Goal: Task Accomplishment & Management: Use online tool/utility

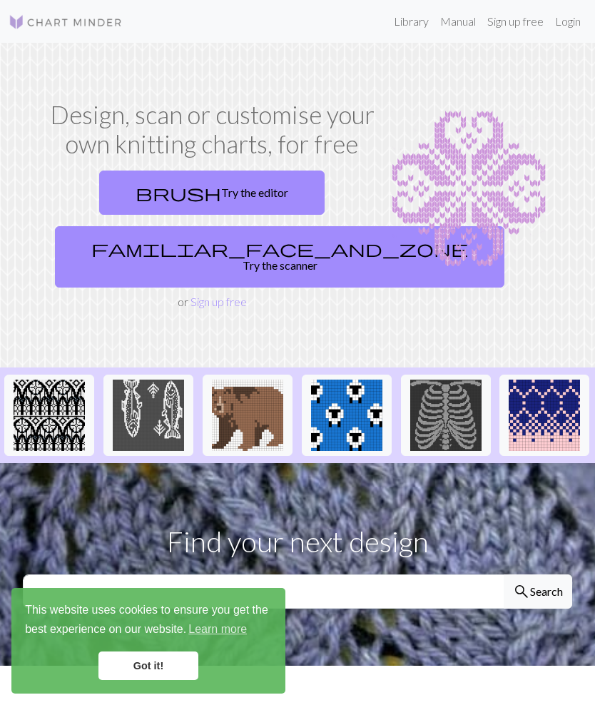
click at [143, 672] on link "Got it!" at bounding box center [148, 666] width 100 height 29
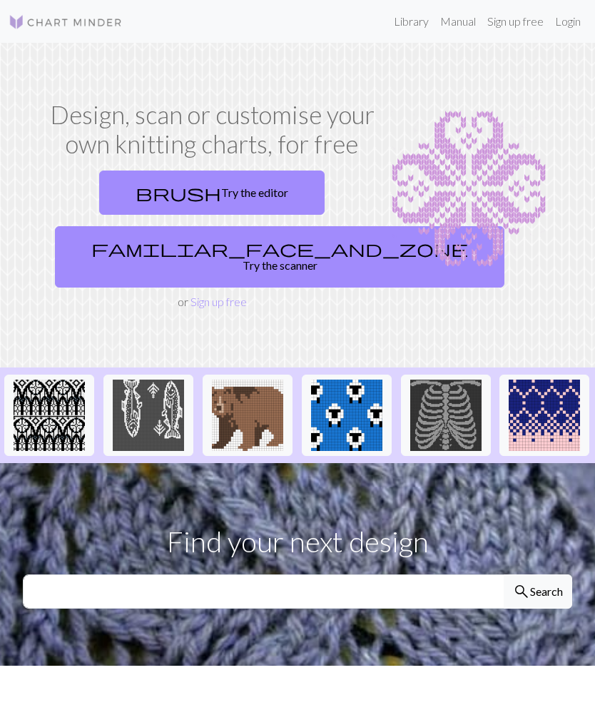
click at [198, 201] on link "brush Try the editor" at bounding box center [212, 193] width 226 height 44
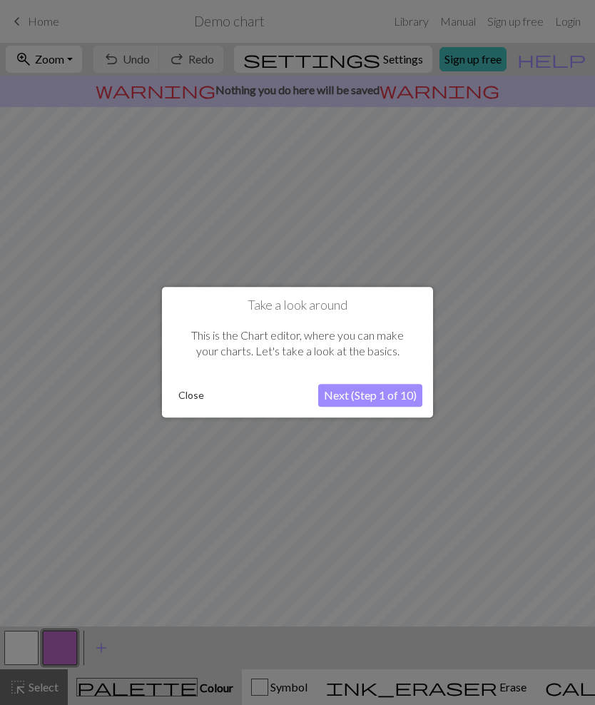
click at [194, 395] on button "Close" at bounding box center [191, 395] width 37 height 21
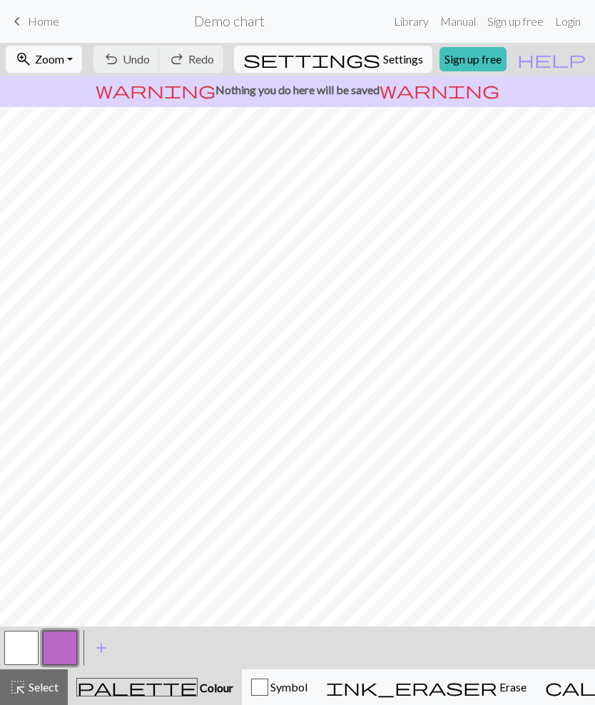
click at [495, 61] on link "Sign up free" at bounding box center [473, 59] width 67 height 24
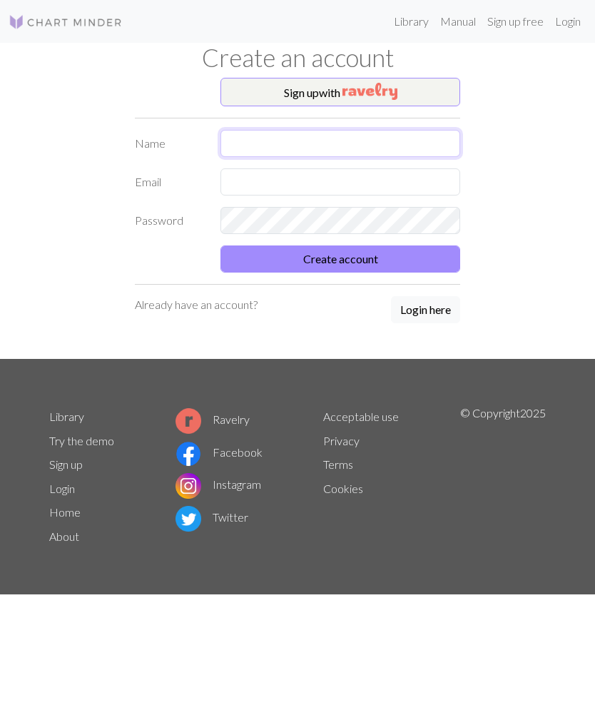
click at [240, 151] on input "text" at bounding box center [341, 143] width 240 height 27
type input "[PERSON_NAME][EMAIL_ADDRESS][PERSON_NAME][DOMAIN_NAME]"
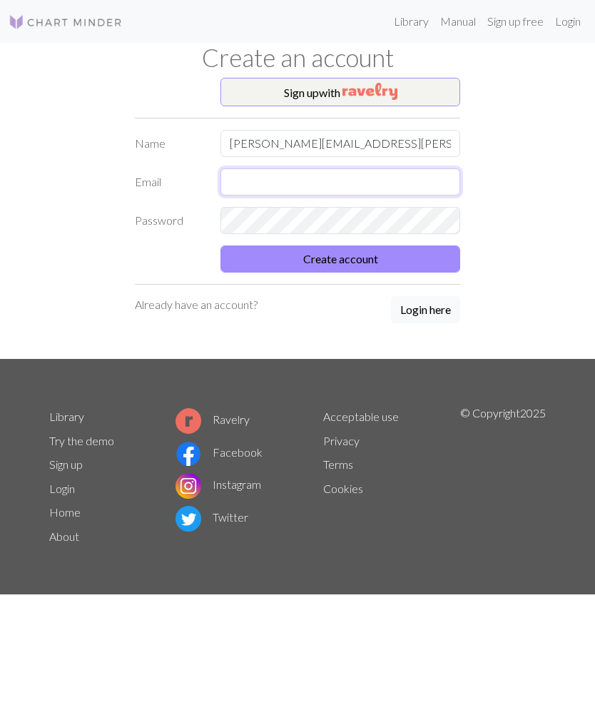
click at [242, 195] on input "text" at bounding box center [341, 181] width 240 height 27
type input "[EMAIL_ADDRESS][DOMAIN_NAME]"
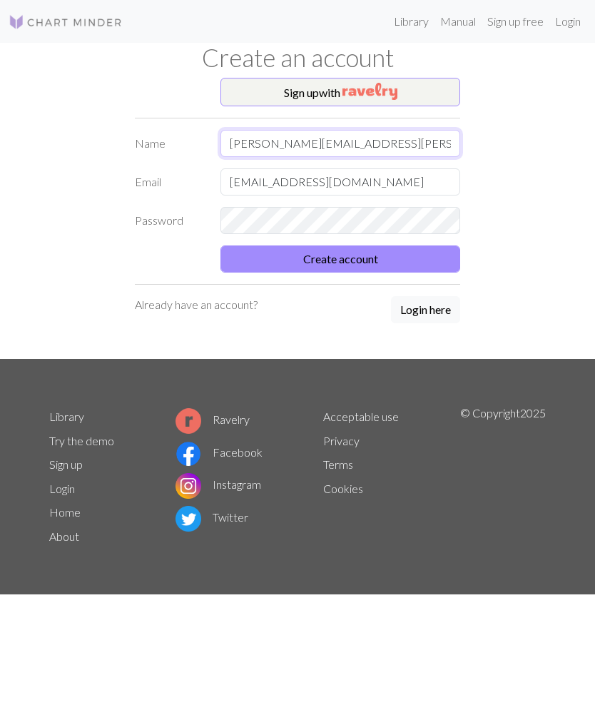
click at [355, 141] on input "[PERSON_NAME][EMAIL_ADDRESS][PERSON_NAME][DOMAIN_NAME]" at bounding box center [341, 143] width 240 height 27
type input "[PERSON_NAME]"
click at [308, 265] on button "Create account" at bounding box center [341, 258] width 240 height 27
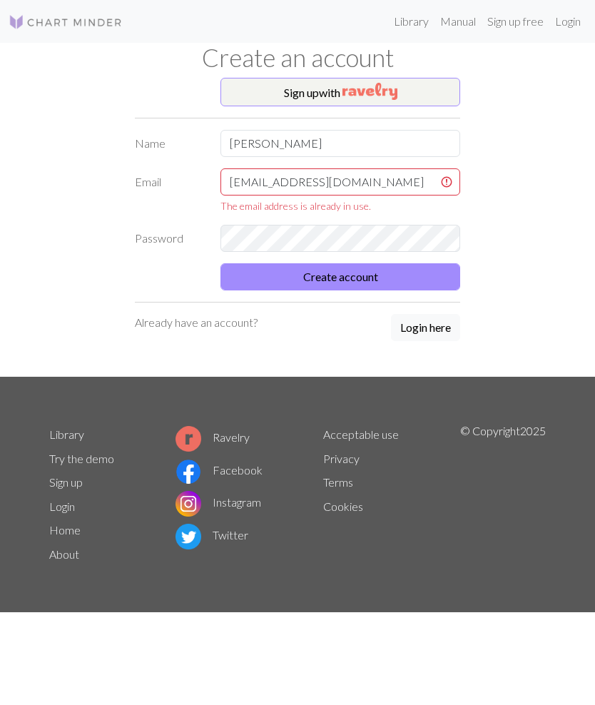
click at [416, 333] on button "Login here" at bounding box center [425, 327] width 69 height 27
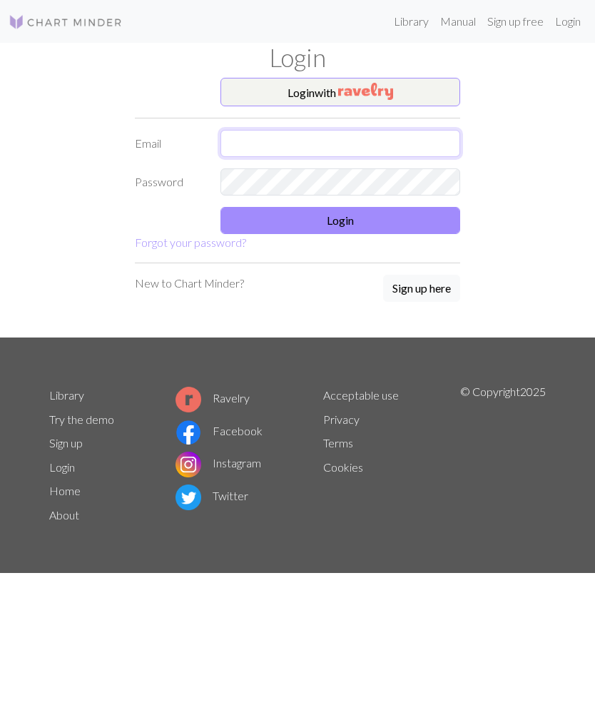
click at [223, 156] on input "text" at bounding box center [341, 143] width 240 height 27
type input "[EMAIL_ADDRESS][DOMAIN_NAME]"
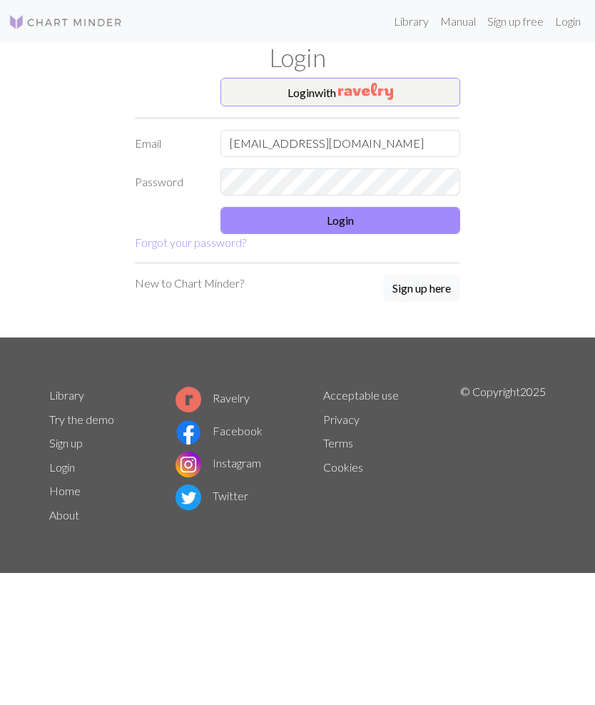
click at [310, 229] on button "Login" at bounding box center [341, 220] width 240 height 27
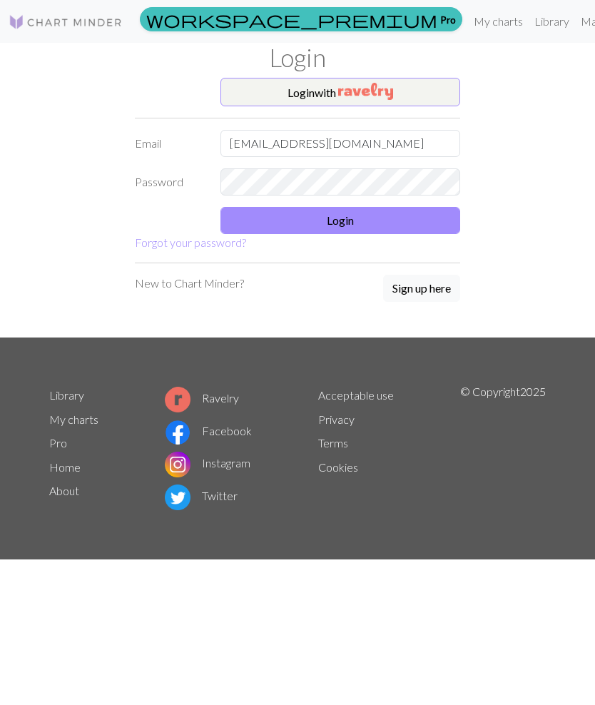
click at [320, 222] on button "Login" at bounding box center [341, 220] width 240 height 27
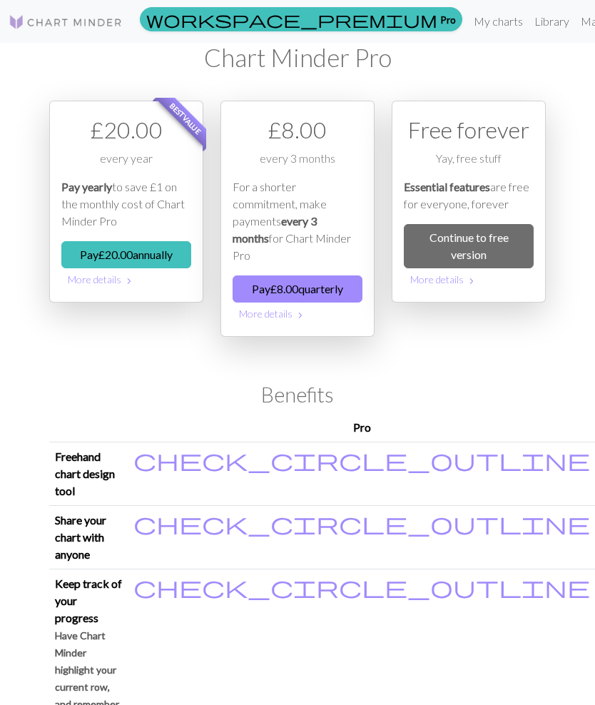
click at [457, 249] on link "Continue to free version" at bounding box center [469, 246] width 130 height 44
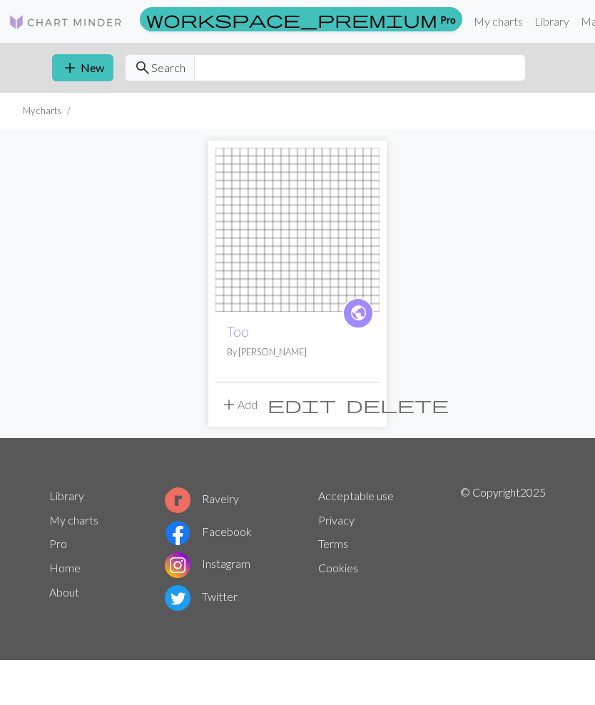
click at [94, 71] on button "add New" at bounding box center [82, 67] width 61 height 27
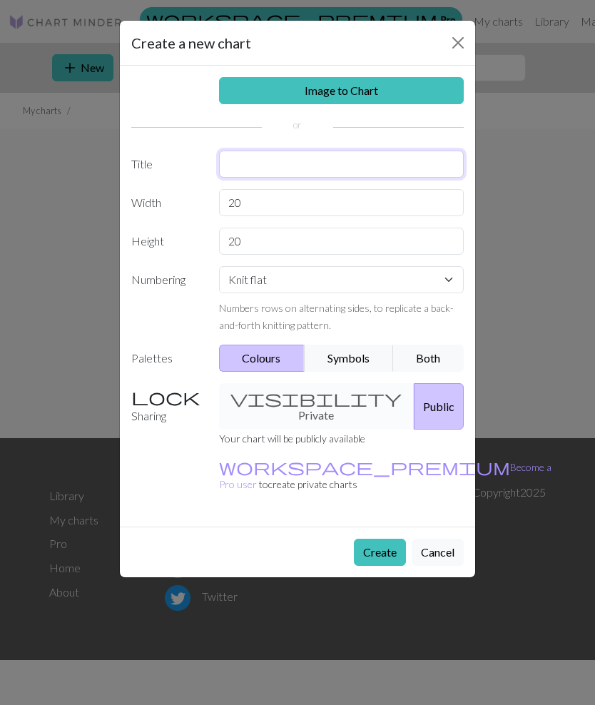
click at [244, 166] on input "text" at bounding box center [341, 164] width 245 height 27
type input "Top"
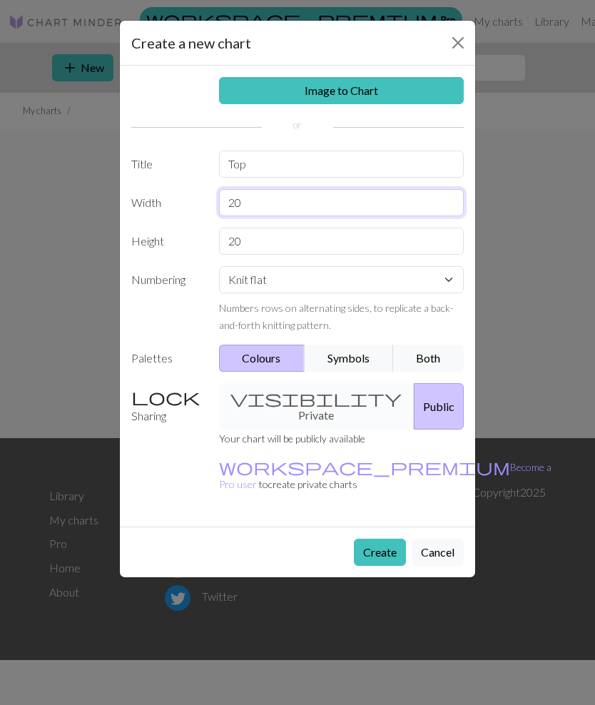
click at [255, 211] on input "20" at bounding box center [341, 202] width 245 height 27
type input "2"
type input "63"
click at [259, 238] on input "20" at bounding box center [341, 241] width 245 height 27
type input "2"
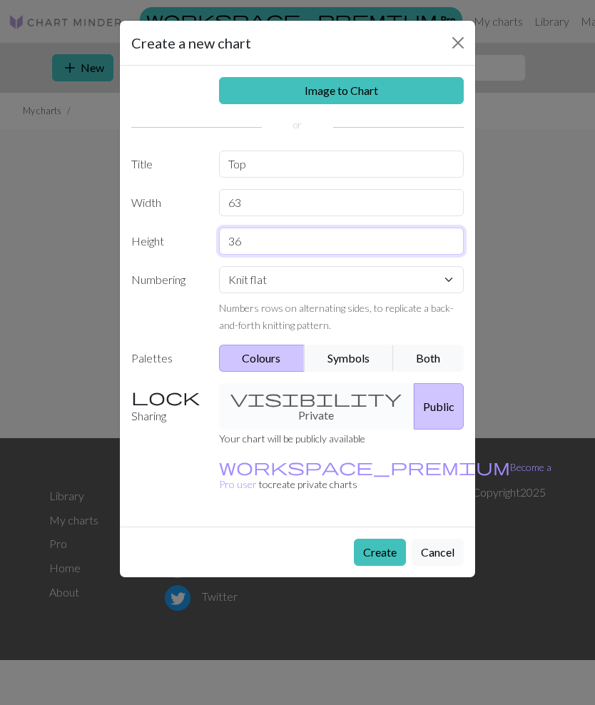
type input "36"
click at [414, 400] on button "Public" at bounding box center [439, 406] width 50 height 46
click at [382, 539] on button "Create" at bounding box center [380, 552] width 52 height 27
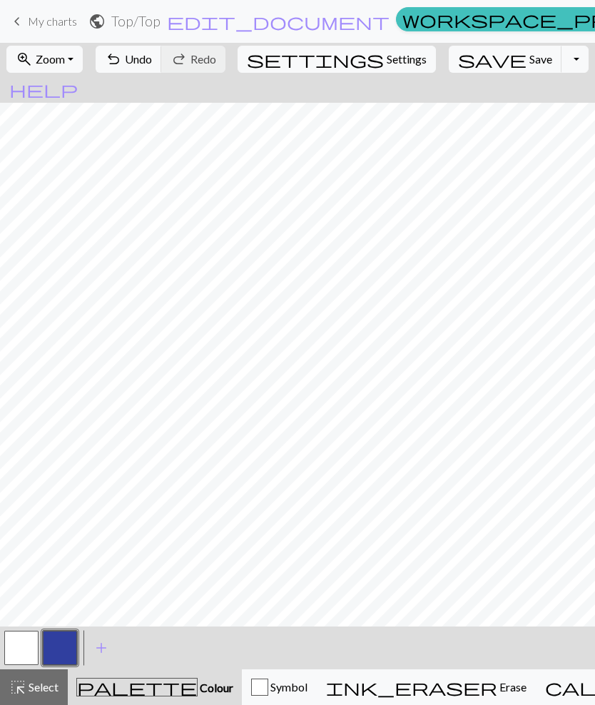
click at [152, 64] on span "Undo" at bounding box center [138, 59] width 27 height 14
click at [162, 48] on button "undo Undo Undo" at bounding box center [129, 59] width 66 height 27
click at [122, 59] on span "undo" at bounding box center [113, 59] width 17 height 20
click at [61, 648] on button "button" at bounding box center [60, 648] width 34 height 34
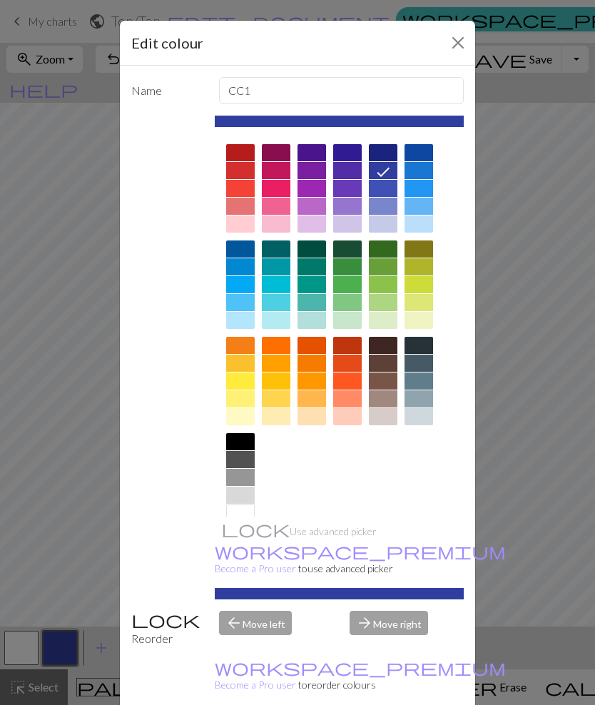
click at [465, 46] on button "Close" at bounding box center [458, 42] width 23 height 23
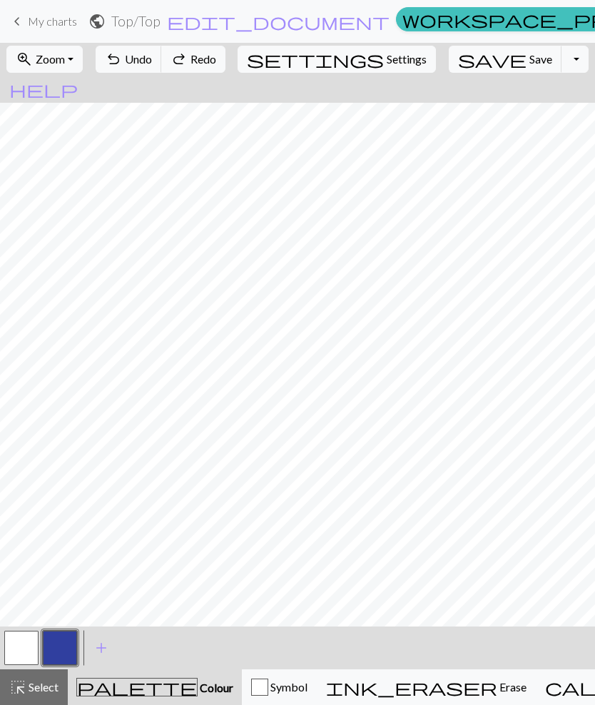
click at [23, 647] on button "button" at bounding box center [21, 648] width 34 height 34
click at [21, 649] on button "button" at bounding box center [21, 648] width 34 height 34
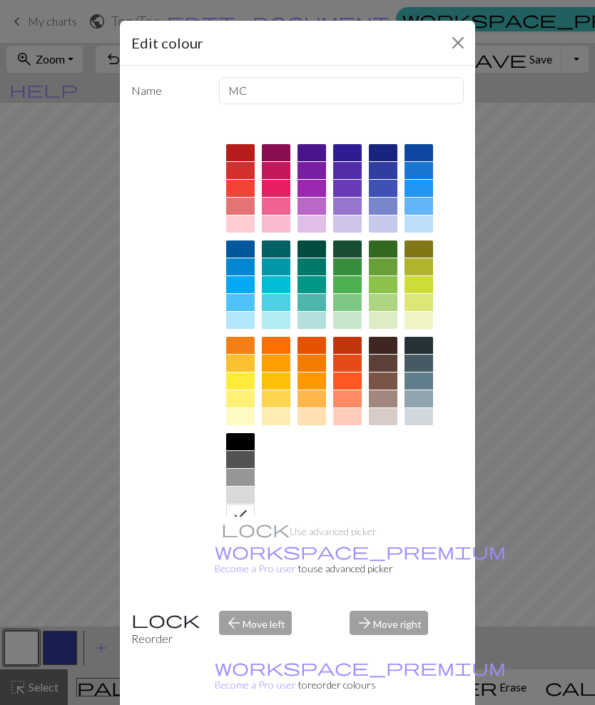
click at [62, 572] on div "Edit colour Name MC Use advanced picker workspace_premium Become a Pro user to …" at bounding box center [297, 352] width 595 height 705
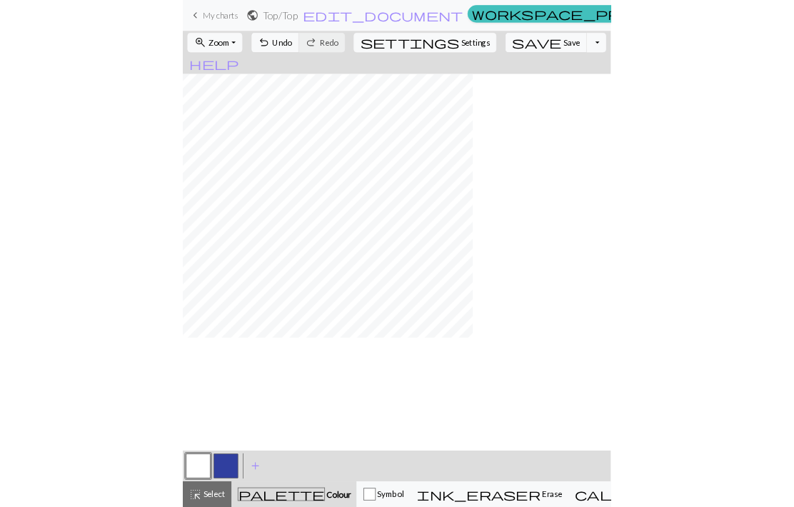
scroll to position [0, 0]
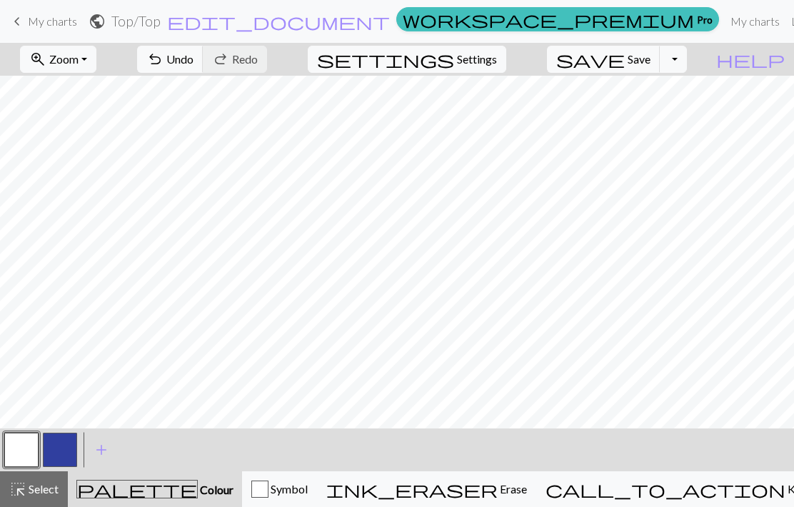
click at [65, 458] on button "button" at bounding box center [60, 449] width 34 height 34
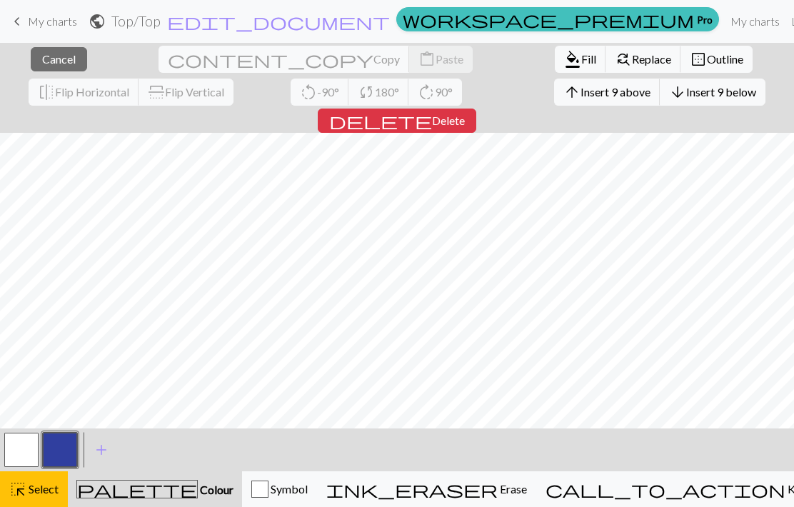
click at [49, 59] on span "Cancel" at bounding box center [59, 59] width 34 height 14
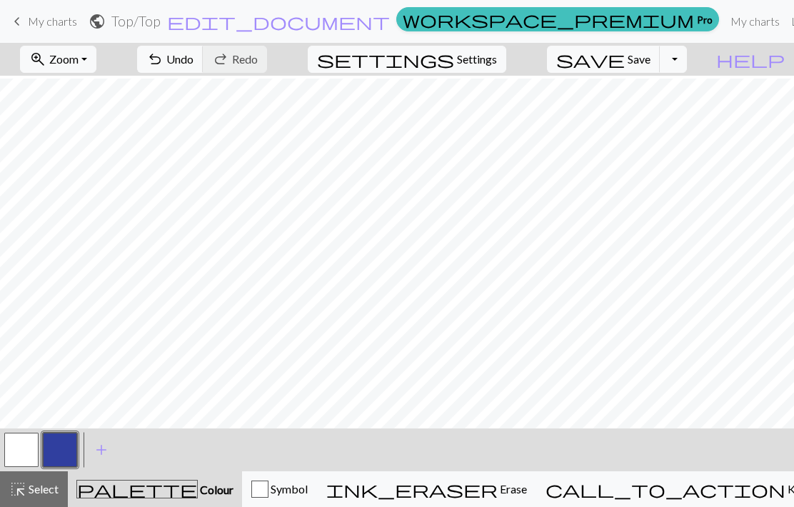
scroll to position [3, 0]
click at [203, 61] on button "undo Undo Undo" at bounding box center [170, 59] width 66 height 27
click at [193, 62] on span "Undo" at bounding box center [179, 59] width 27 height 14
click at [78, 60] on span "Zoom" at bounding box center [63, 59] width 29 height 14
click at [74, 191] on button "100%" at bounding box center [77, 194] width 113 height 23
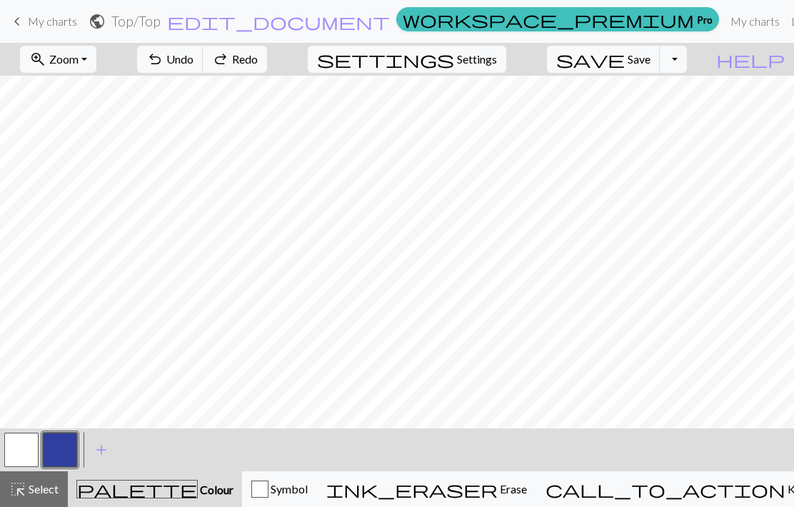
click at [106, 23] on span "public" at bounding box center [96, 21] width 17 height 20
click at [161, 16] on h2 "Top / Top" at bounding box center [135, 21] width 49 height 16
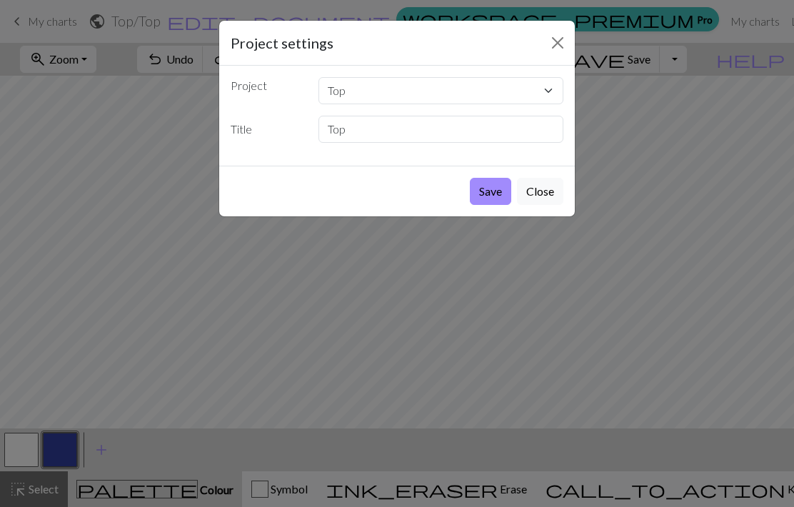
click at [554, 198] on button "Close" at bounding box center [540, 191] width 46 height 27
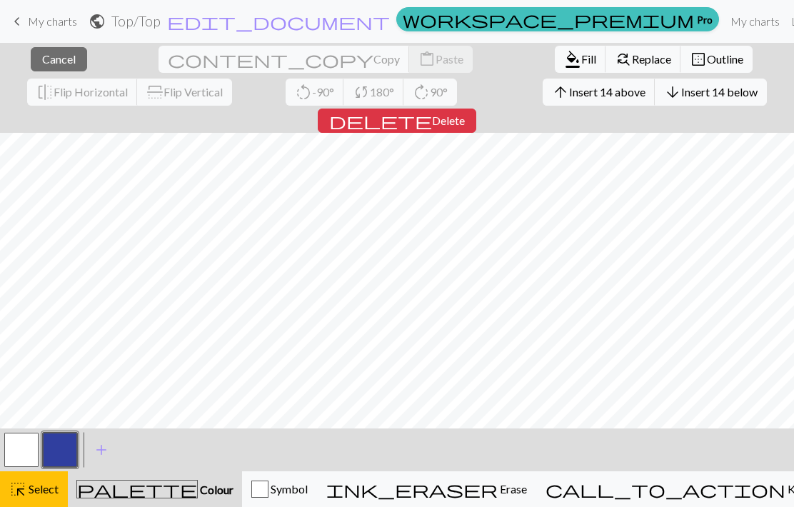
click at [49, 64] on span "Cancel" at bounding box center [59, 59] width 34 height 14
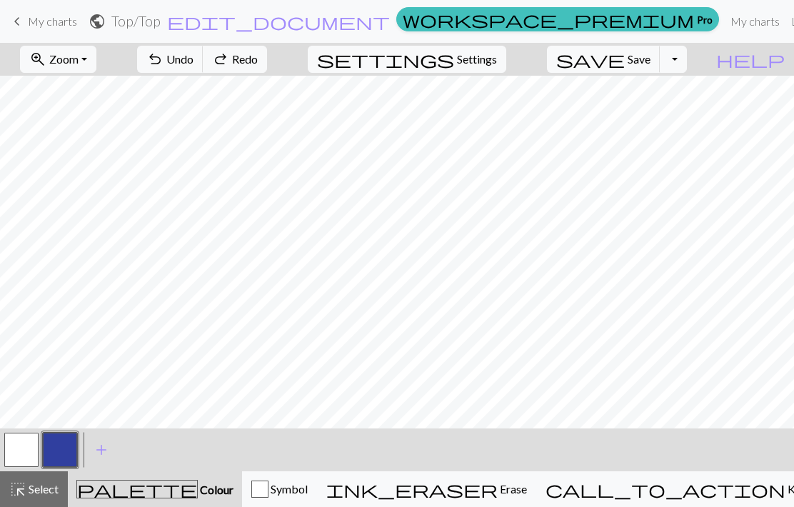
click at [30, 447] on button "button" at bounding box center [21, 449] width 34 height 34
click at [24, 450] on button "button" at bounding box center [21, 449] width 34 height 34
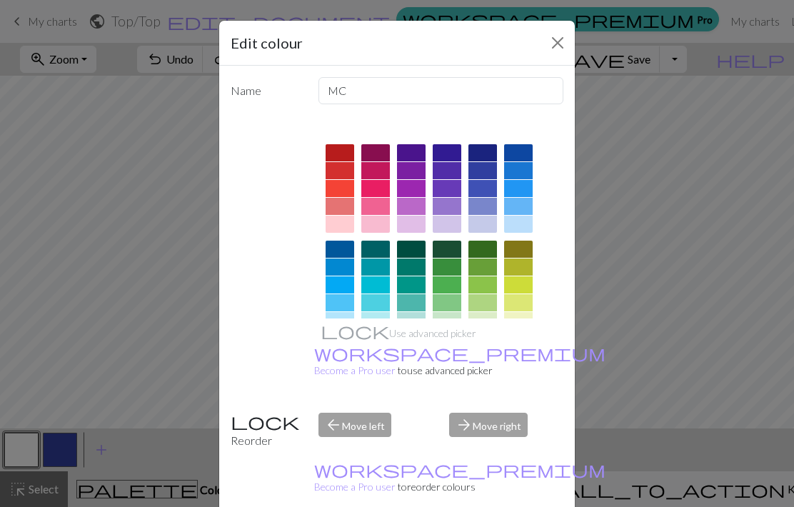
click at [517, 226] on div at bounding box center [518, 224] width 29 height 17
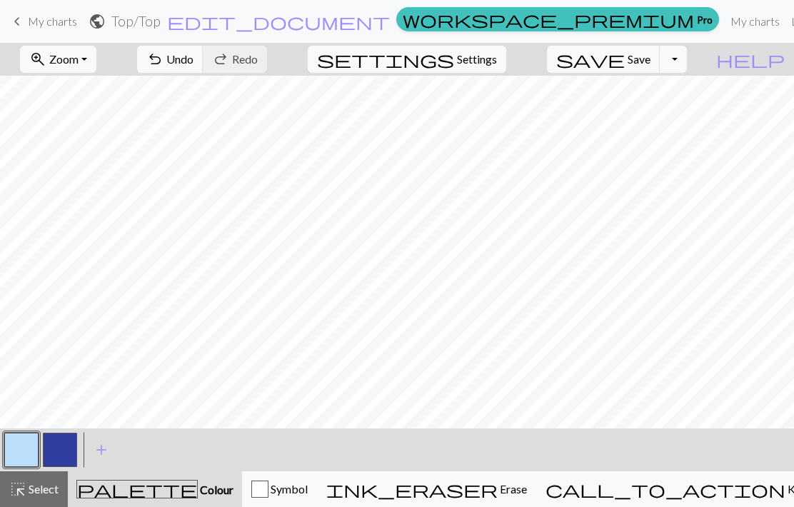
click at [66, 445] on button "button" at bounding box center [60, 449] width 34 height 34
click at [21, 450] on button "button" at bounding box center [21, 449] width 34 height 34
click at [29, 450] on button "button" at bounding box center [21, 449] width 34 height 34
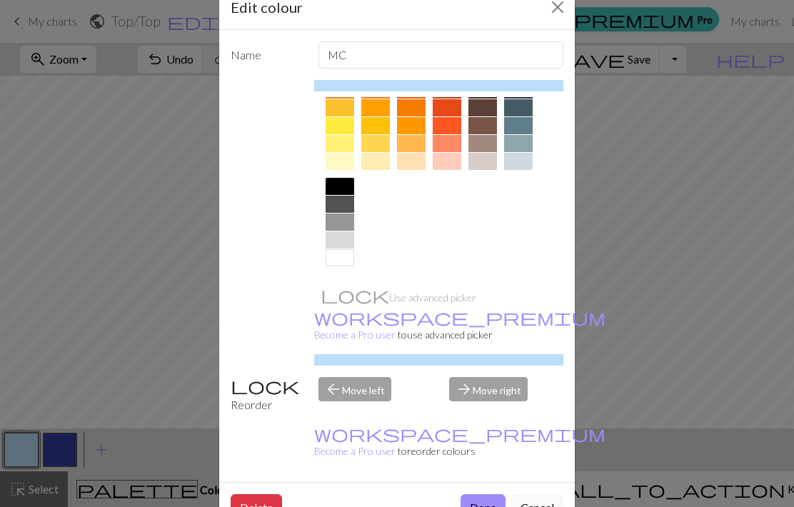
scroll to position [220, 0]
click at [336, 258] on div at bounding box center [339, 257] width 29 height 17
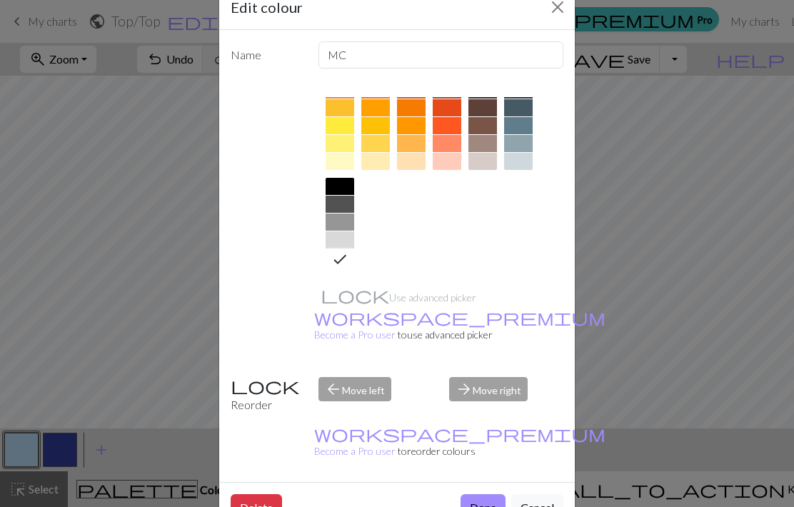
click at [473, 494] on button "Done" at bounding box center [482, 507] width 45 height 27
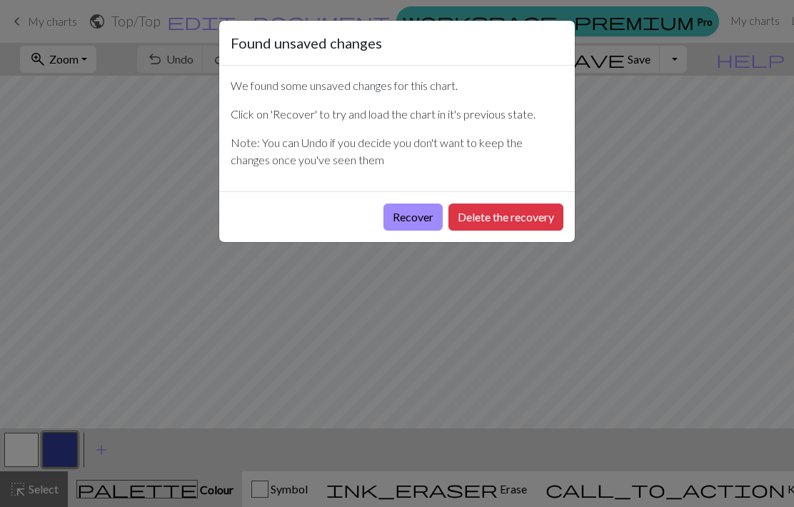
click at [414, 221] on button "Recover" at bounding box center [412, 216] width 59 height 27
